Goal: Task Accomplishment & Management: Use online tool/utility

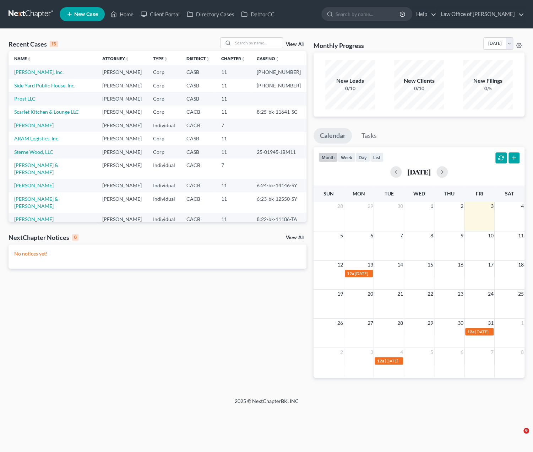
click at [37, 85] on link "Side Yard Public House, Inc." at bounding box center [44, 85] width 61 height 6
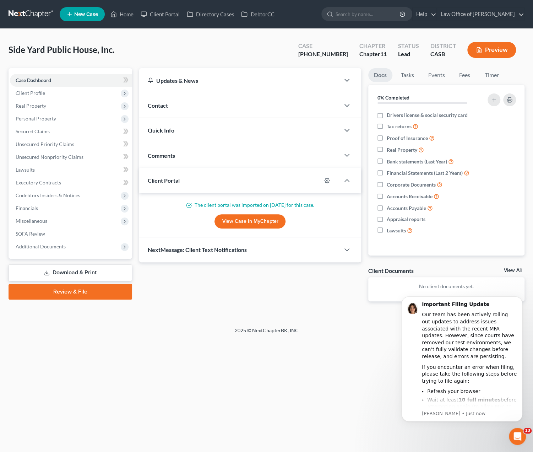
click at [42, 273] on link "Download & Print" at bounding box center [71, 272] width 124 height 17
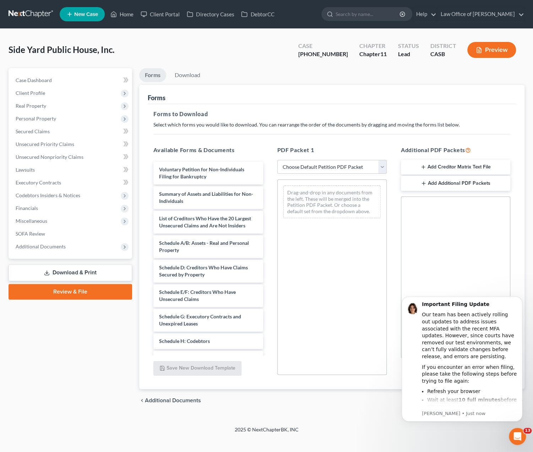
click at [419, 169] on button "Add Creditor Matrix Text File" at bounding box center [455, 167] width 109 height 15
click at [433, 237] on div "Creditor.txt" at bounding box center [456, 237] width 86 height 16
click at [378, 418] on div "Side Yard Public House, Inc. Upgraded Case [PHONE_NUMBER] Chapter Chapter 11 St…" at bounding box center [266, 227] width 533 height 397
click at [524, 299] on button "Dismiss notification" at bounding box center [520, 298] width 9 height 9
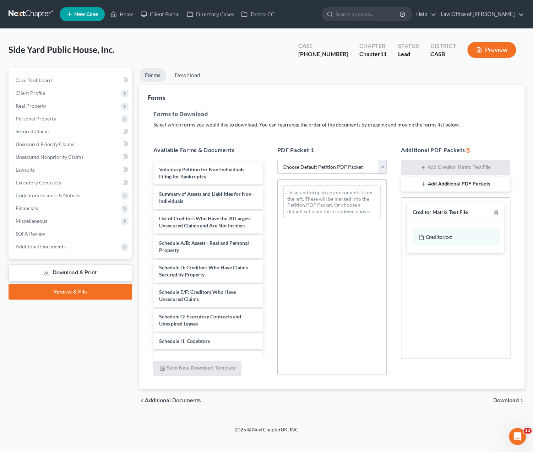
click at [505, 394] on div "chevron_left Additional Documents Download chevron_right" at bounding box center [331, 400] width 385 height 23
click at [501, 397] on span "Download" at bounding box center [506, 400] width 26 height 6
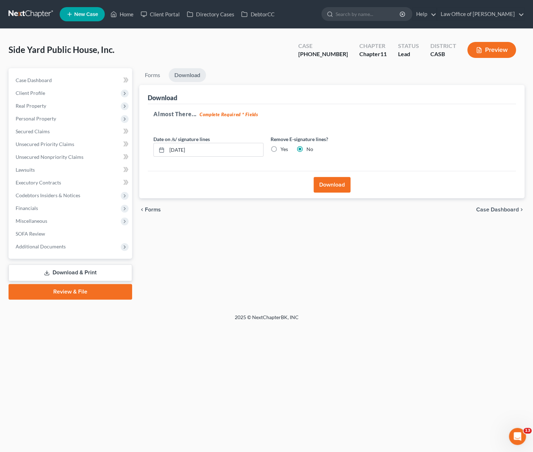
click at [327, 182] on button "Download" at bounding box center [332, 185] width 37 height 16
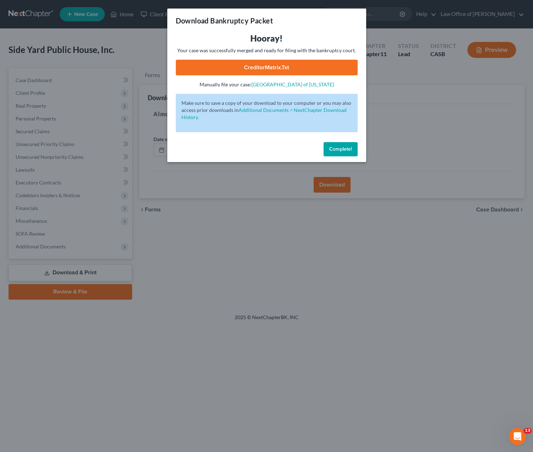
click at [269, 65] on link "CreditorMatrix.txt" at bounding box center [267, 68] width 182 height 16
click at [345, 148] on span "Complete!" at bounding box center [340, 149] width 23 height 6
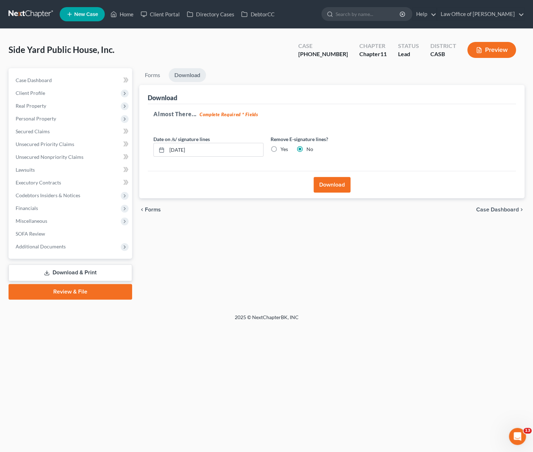
click at [86, 270] on link "Download & Print" at bounding box center [71, 272] width 124 height 17
click at [126, 15] on link "Home" at bounding box center [122, 14] width 30 height 13
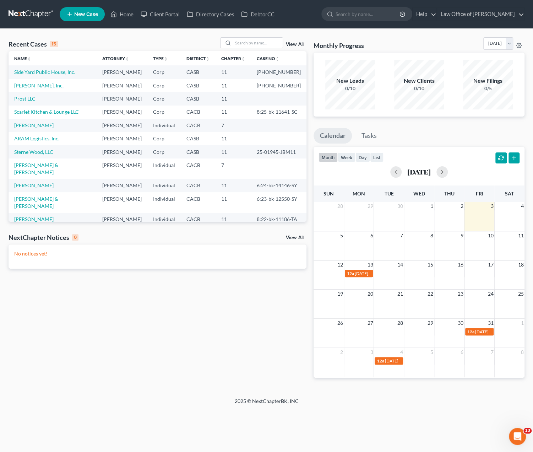
click at [33, 87] on link "[PERSON_NAME], Inc." at bounding box center [38, 85] width 49 height 6
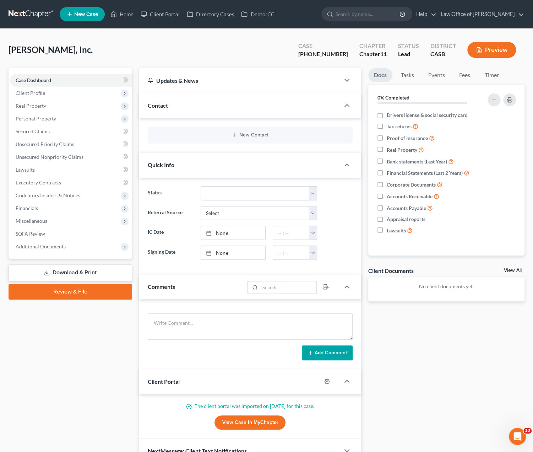
click at [64, 273] on link "Download & Print" at bounding box center [71, 272] width 124 height 17
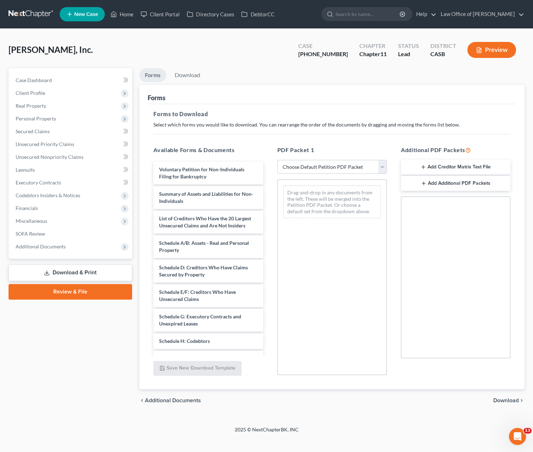
click at [433, 166] on button "Add Creditor Matrix Text File" at bounding box center [455, 167] width 109 height 15
click at [504, 400] on span "Download" at bounding box center [506, 400] width 26 height 6
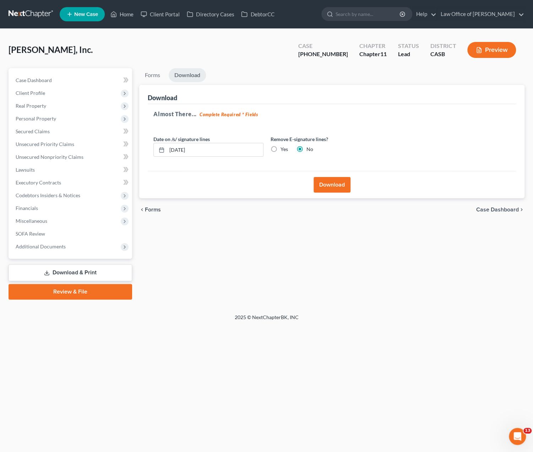
click at [337, 184] on button "Download" at bounding box center [332, 185] width 37 height 16
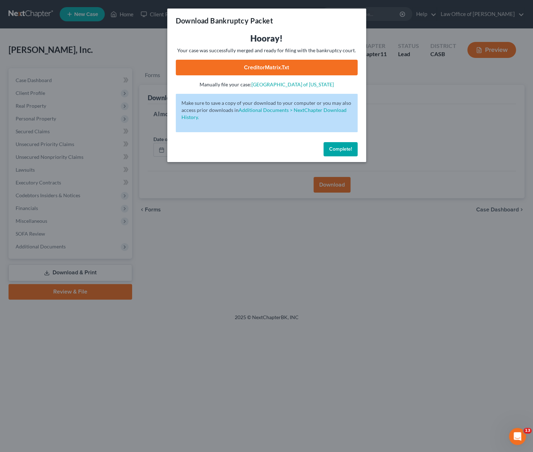
click at [304, 71] on link "CreditorMatrix.txt" at bounding box center [267, 68] width 182 height 16
